Goal: Information Seeking & Learning: Learn about a topic

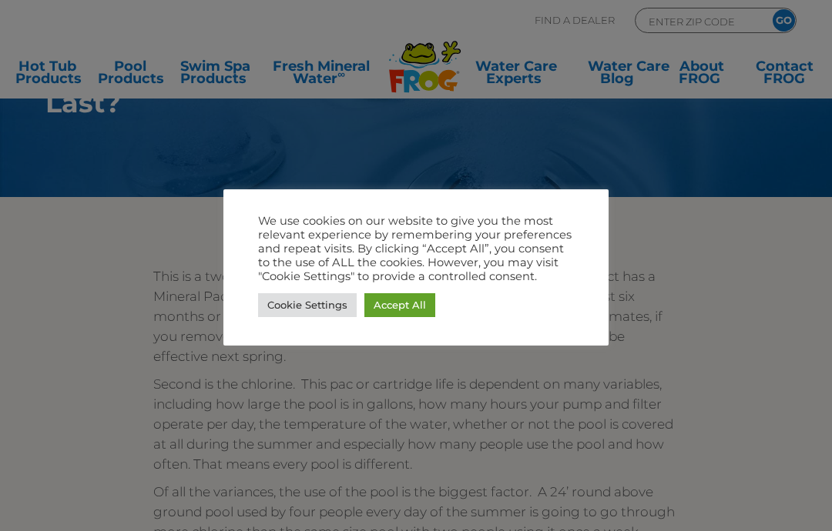
click at [414, 301] on link "Accept All" at bounding box center [399, 305] width 71 height 24
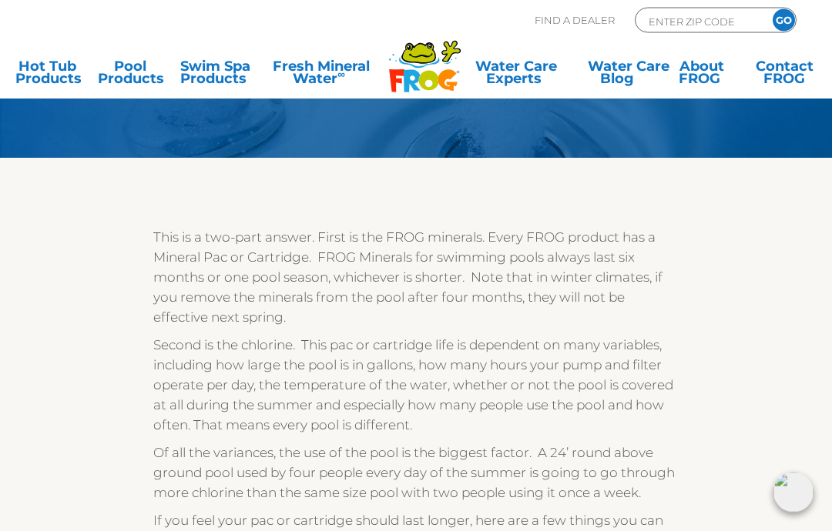
scroll to position [110, 0]
click at [649, 443] on p "Of all the variances, the use of the pool is the biggest factor. A 24’ round ab…" at bounding box center [415, 473] width 524 height 60
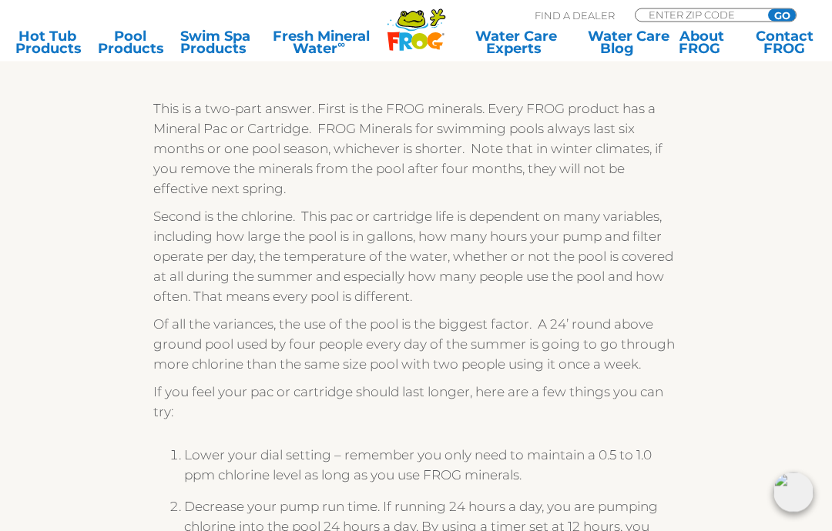
scroll to position [239, 0]
click at [130, 45] on link "Pool Products" at bounding box center [130, 42] width 64 height 25
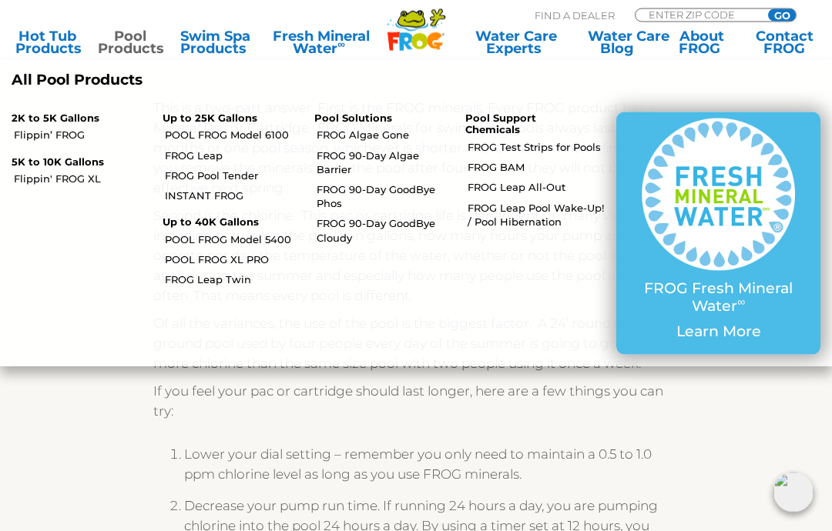
scroll to position [240, 0]
click at [260, 233] on link "POOL FROG Model 5400" at bounding box center [233, 240] width 137 height 14
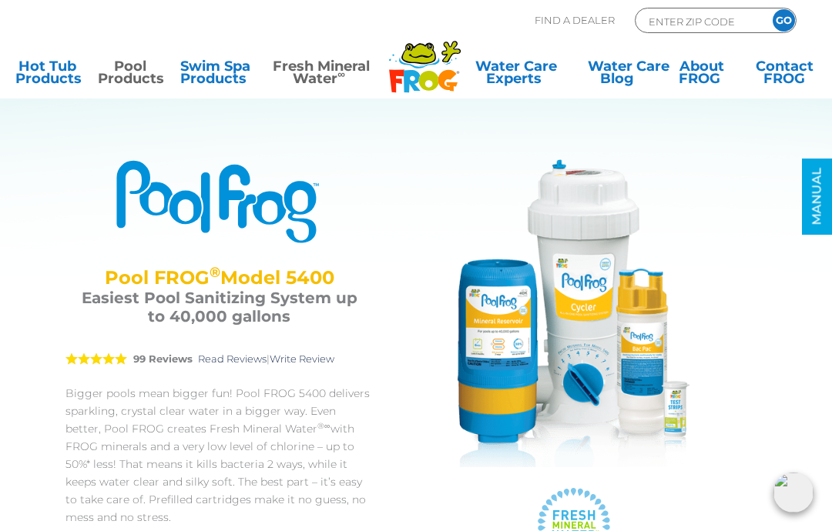
click at [323, 68] on link "Fresh Mineral Water ∞" at bounding box center [321, 75] width 117 height 31
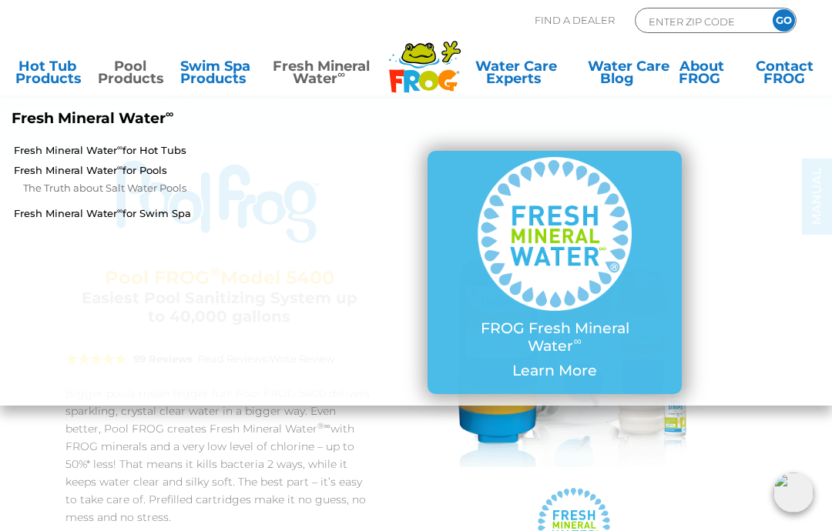
click at [150, 171] on link "Fresh Mineral Water ∞ for Pools" at bounding box center [145, 170] width 263 height 14
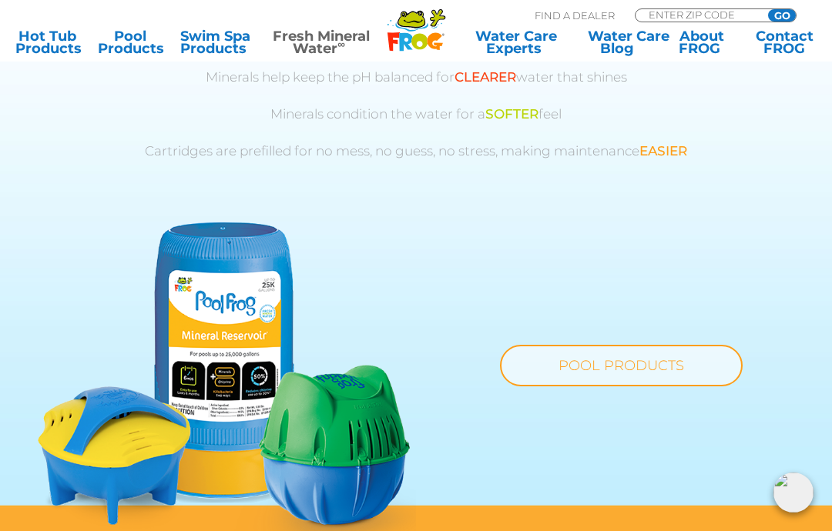
scroll to position [873, 0]
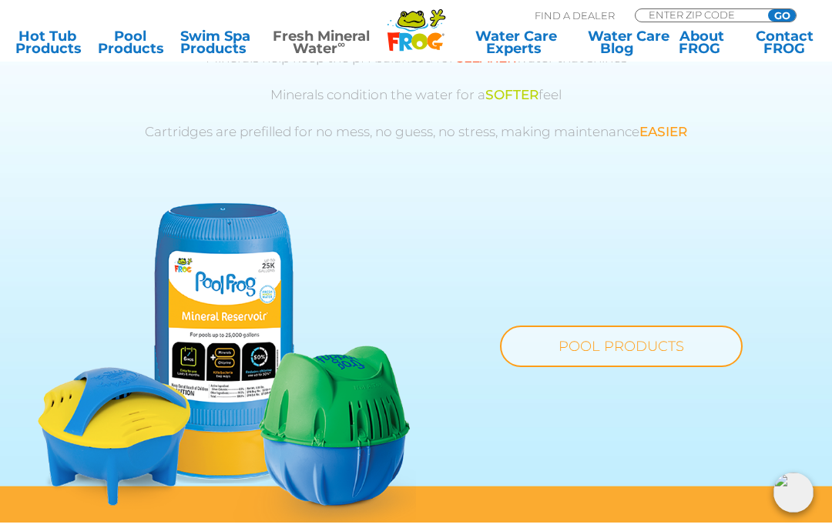
click at [333, 402] on img at bounding box center [227, 363] width 378 height 320
click at [659, 352] on link "POOL PRODUCTS" at bounding box center [621, 347] width 243 height 42
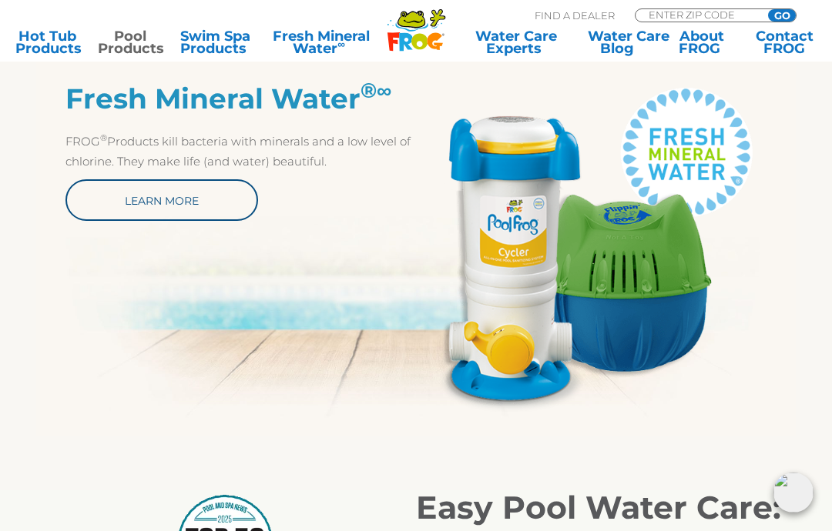
scroll to position [674, 0]
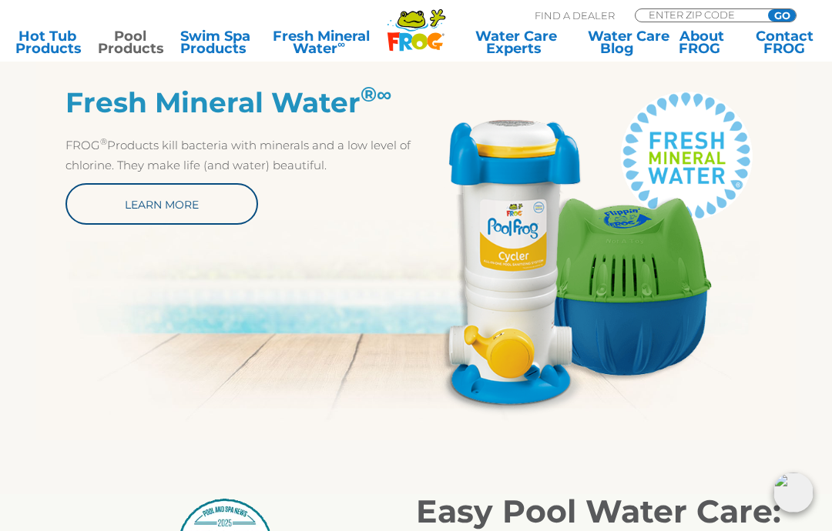
click at [686, 296] on img at bounding box center [591, 251] width 350 height 330
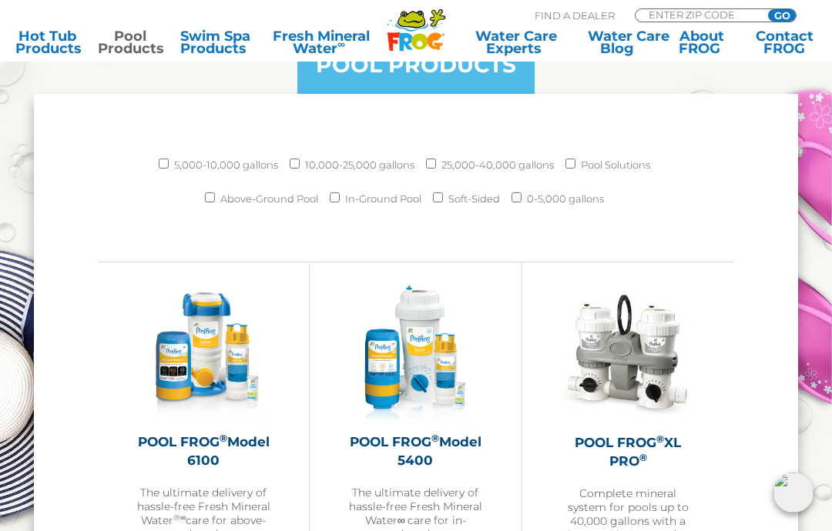
scroll to position [1714, 0]
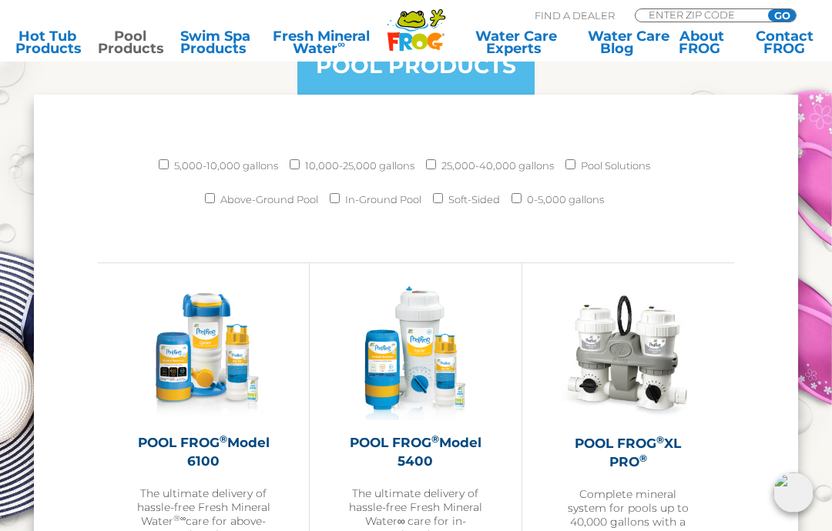
click at [430, 163] on input "25,000-40,000 gallons" at bounding box center [431, 164] width 10 height 10
checkbox input "true"
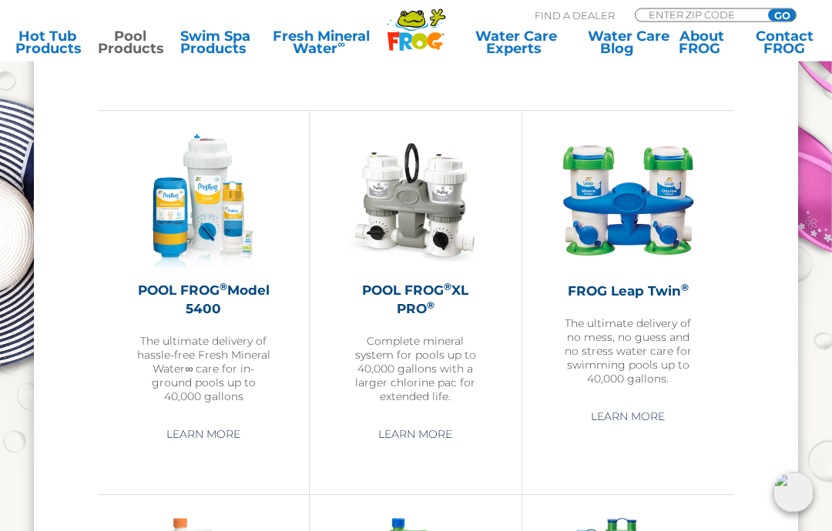
scroll to position [1858, 0]
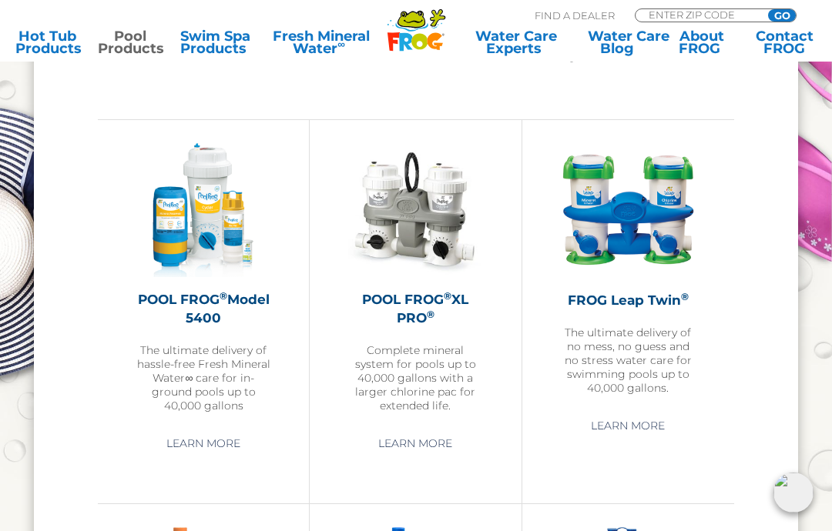
click at [218, 179] on img at bounding box center [203, 210] width 134 height 134
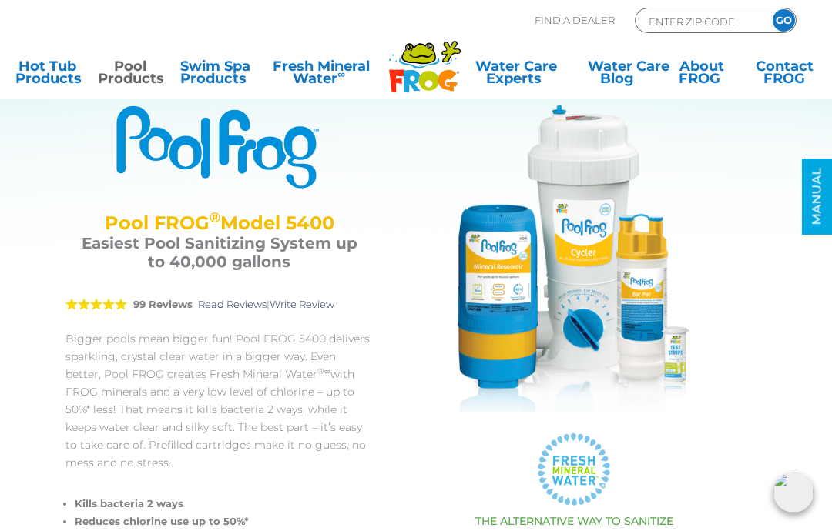
scroll to position [52, 0]
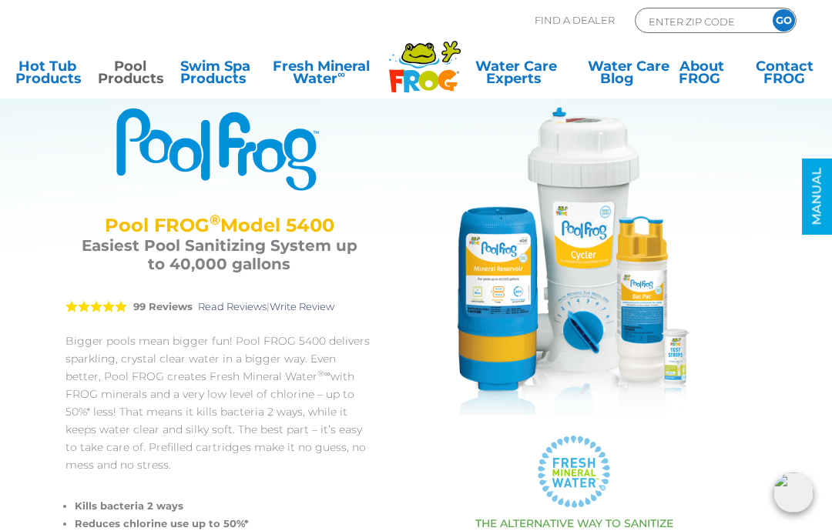
click at [529, 298] on img at bounding box center [574, 261] width 308 height 308
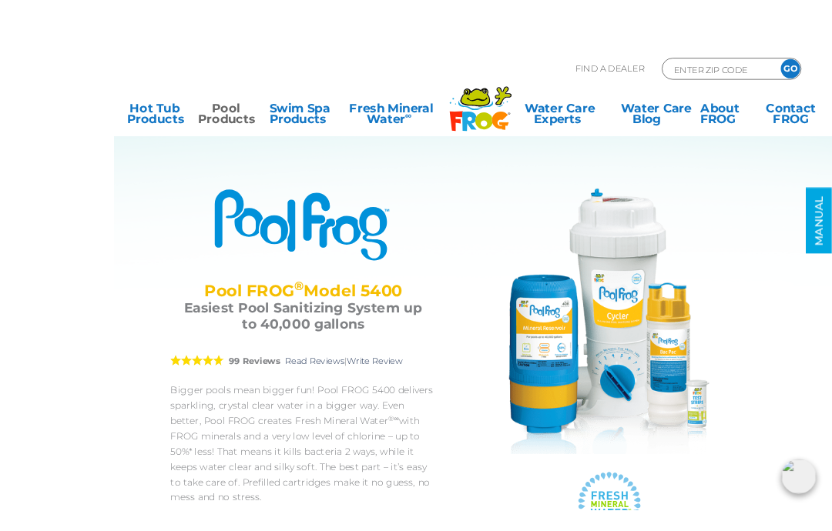
scroll to position [27, 0]
